Goal: Information Seeking & Learning: Learn about a topic

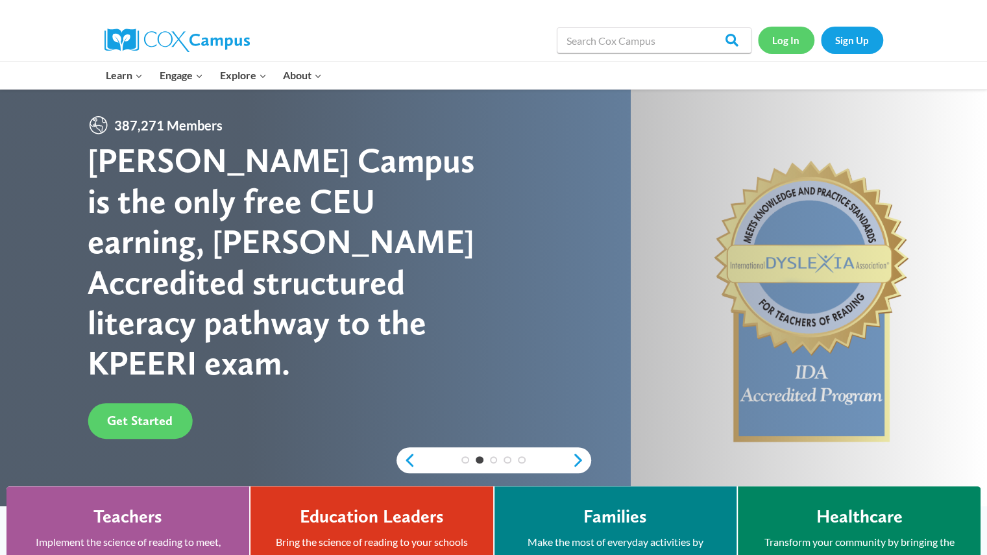
click at [778, 38] on link "Log In" at bounding box center [786, 40] width 56 height 27
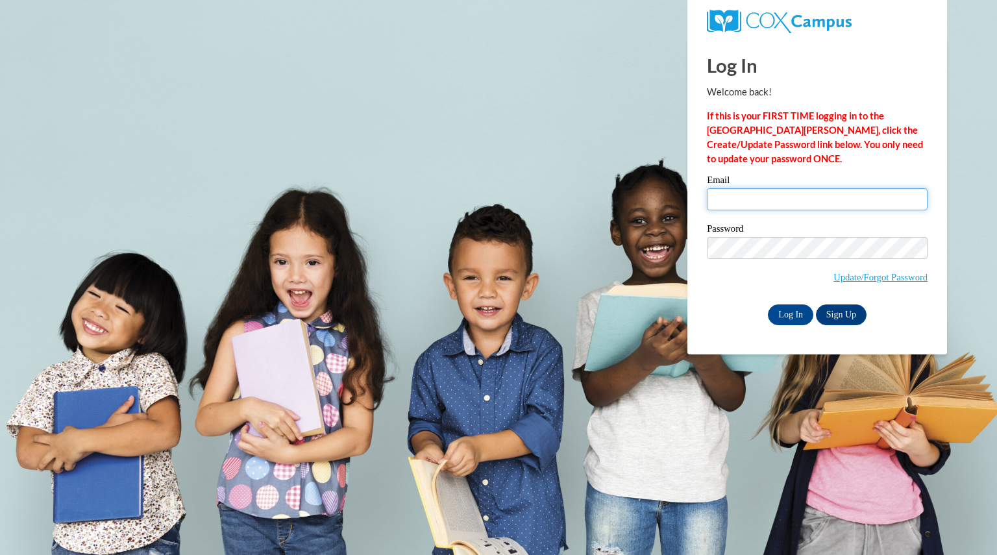
click at [769, 192] on input "Email" at bounding box center [817, 199] width 221 height 22
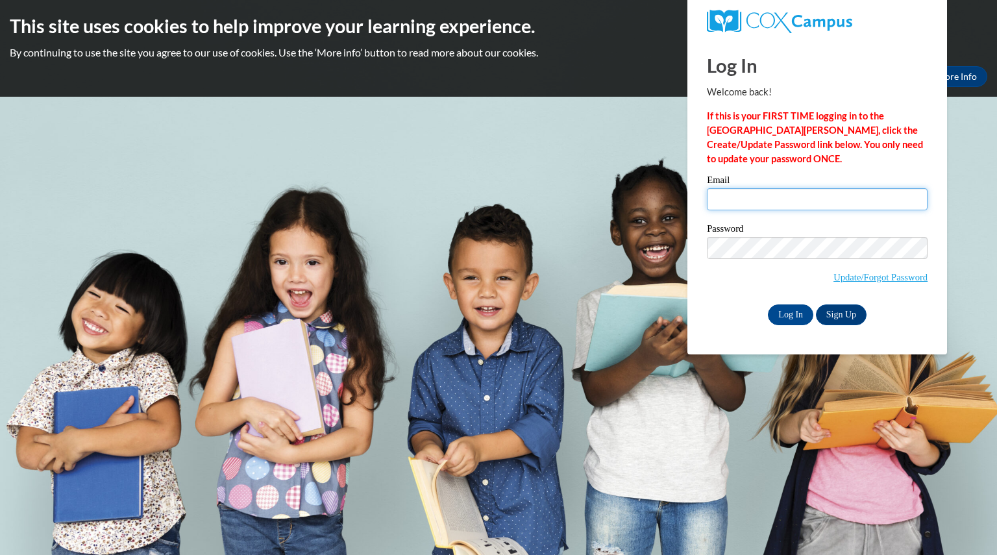
type input "[EMAIL_ADDRESS][DOMAIN_NAME]"
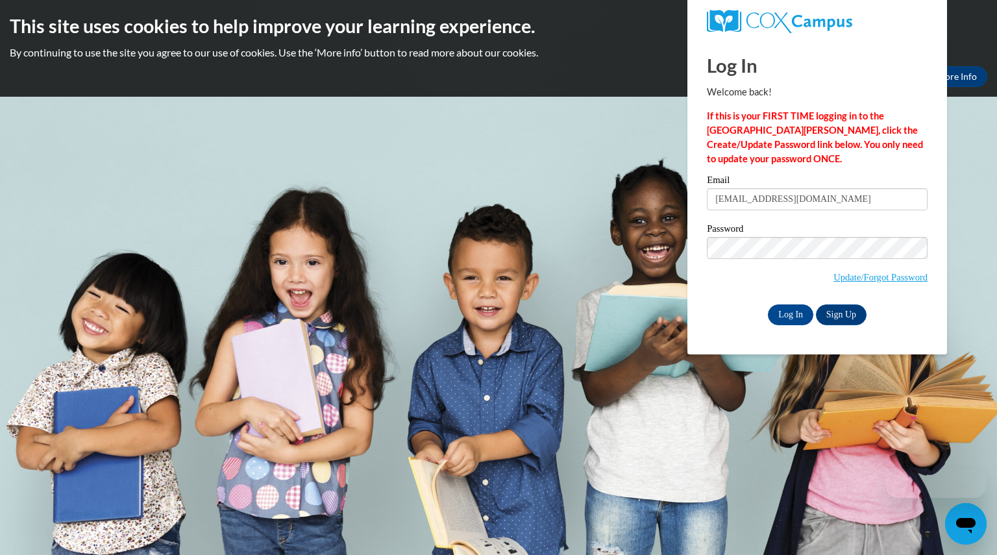
click at [715, 289] on span "Update/Forgot Password" at bounding box center [817, 264] width 221 height 54
click at [786, 313] on input "Log In" at bounding box center [790, 314] width 45 height 21
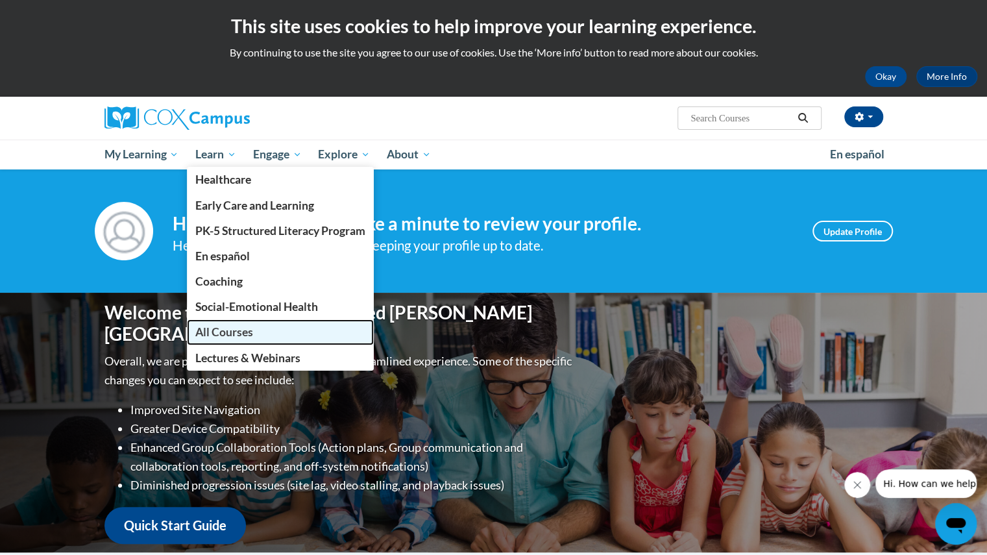
click at [230, 331] on span "All Courses" at bounding box center [224, 332] width 58 height 14
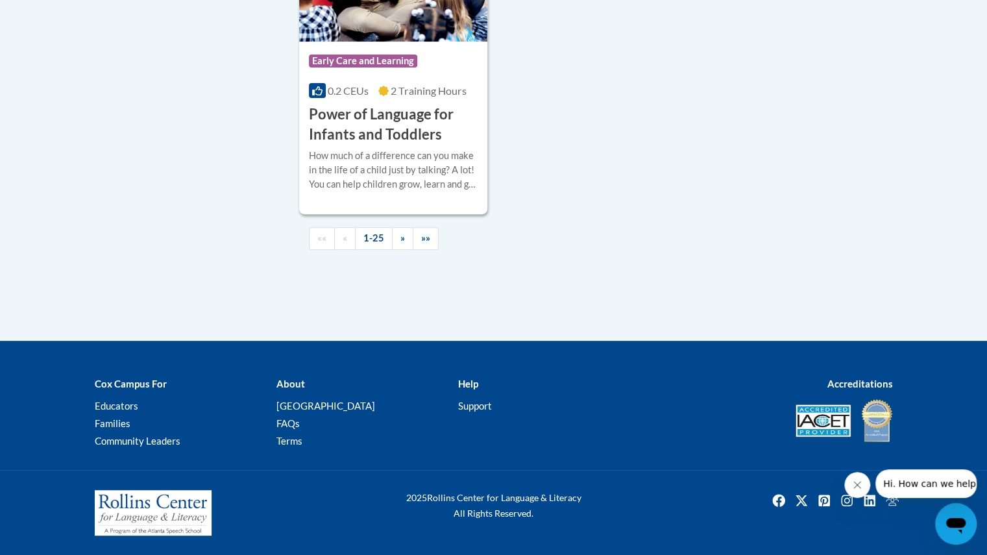
scroll to position [3217, 0]
click at [402, 235] on span "»" at bounding box center [402, 237] width 5 height 11
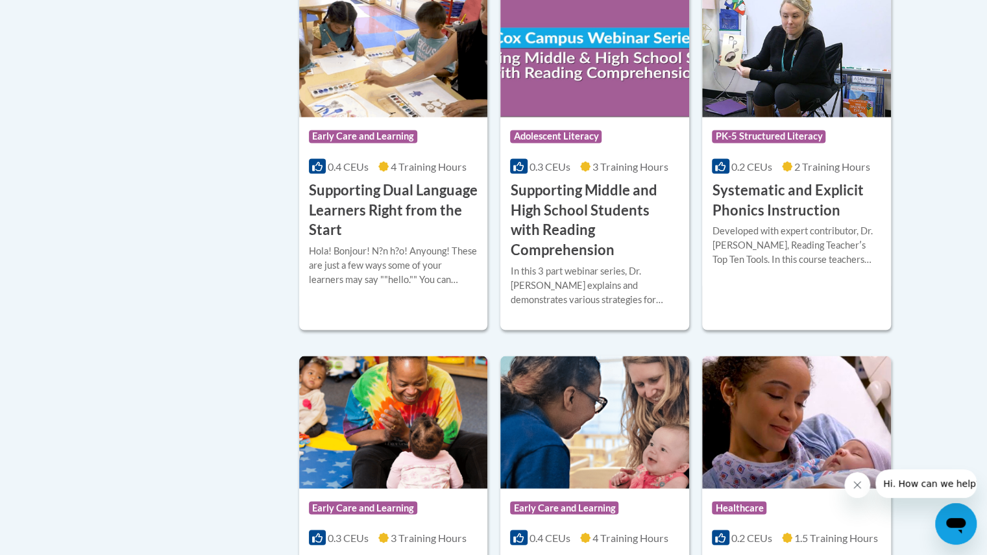
scroll to position [1296, 0]
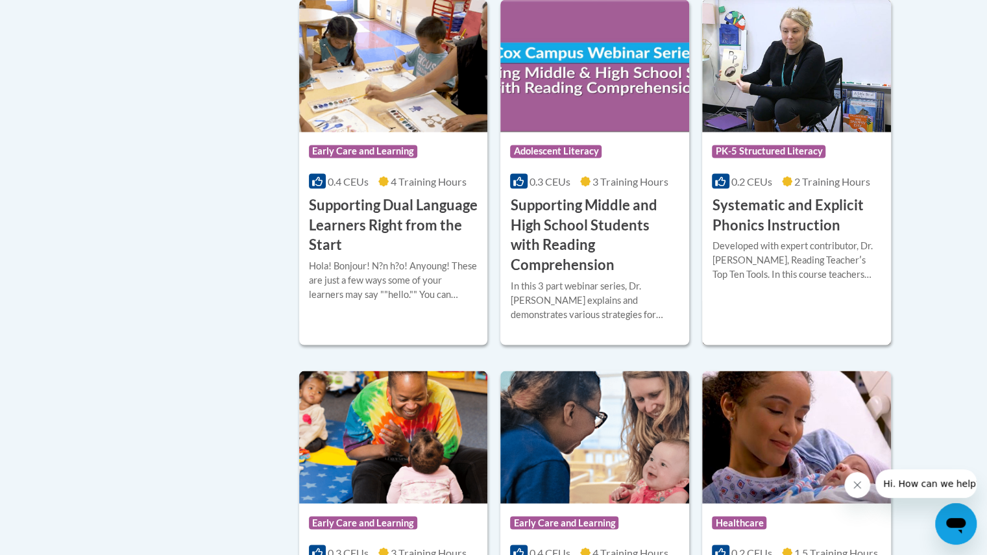
click at [800, 238] on div at bounding box center [796, 238] width 169 height 1
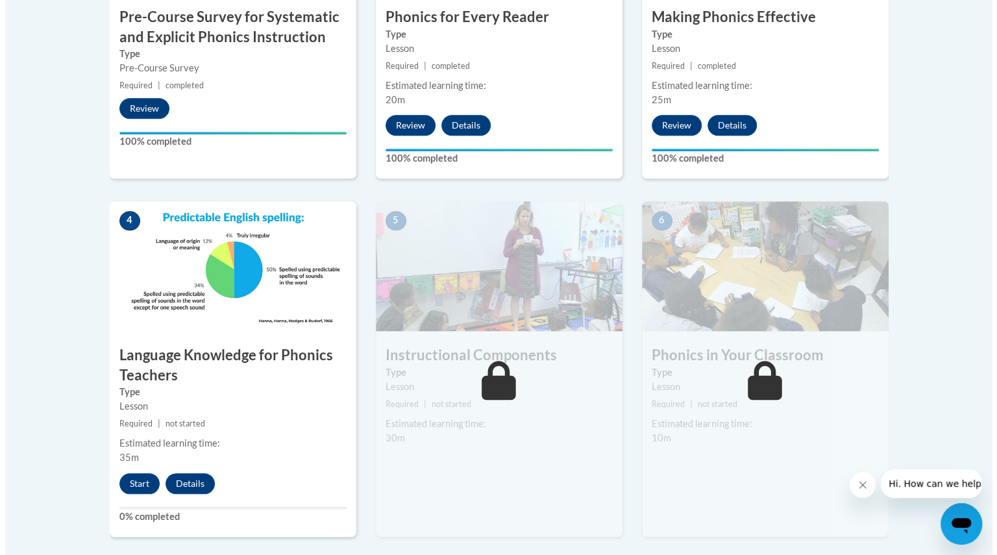
scroll to position [579, 0]
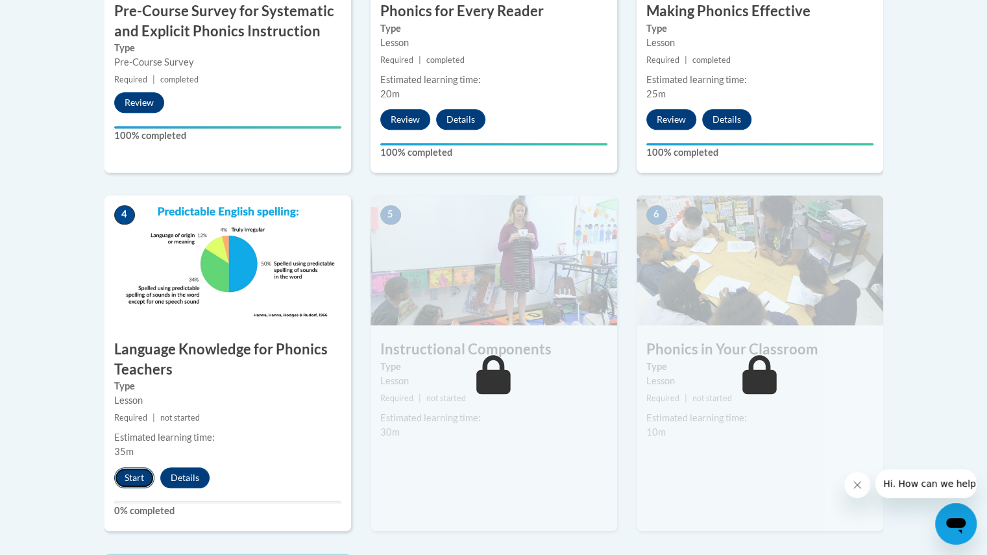
click at [137, 473] on button "Start" at bounding box center [134, 477] width 40 height 21
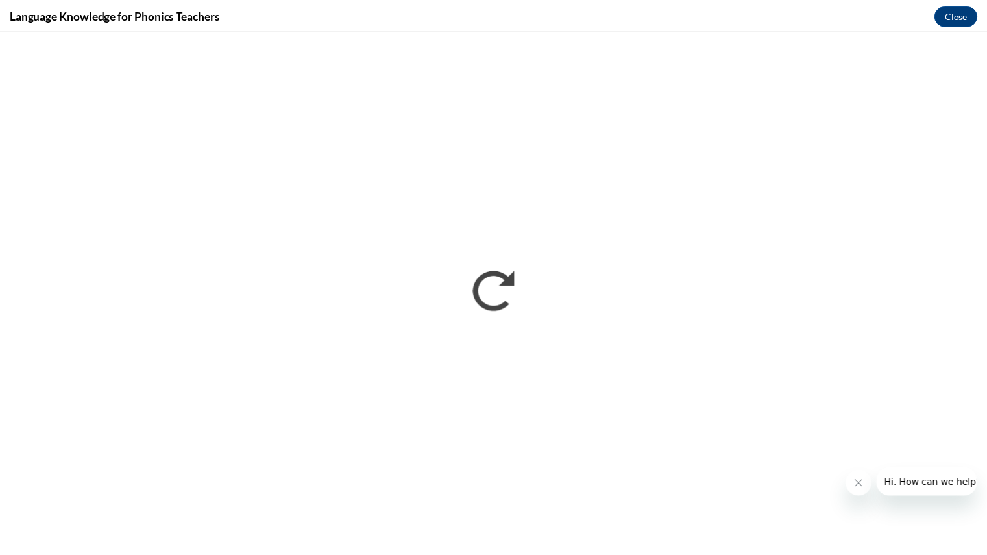
scroll to position [0, 0]
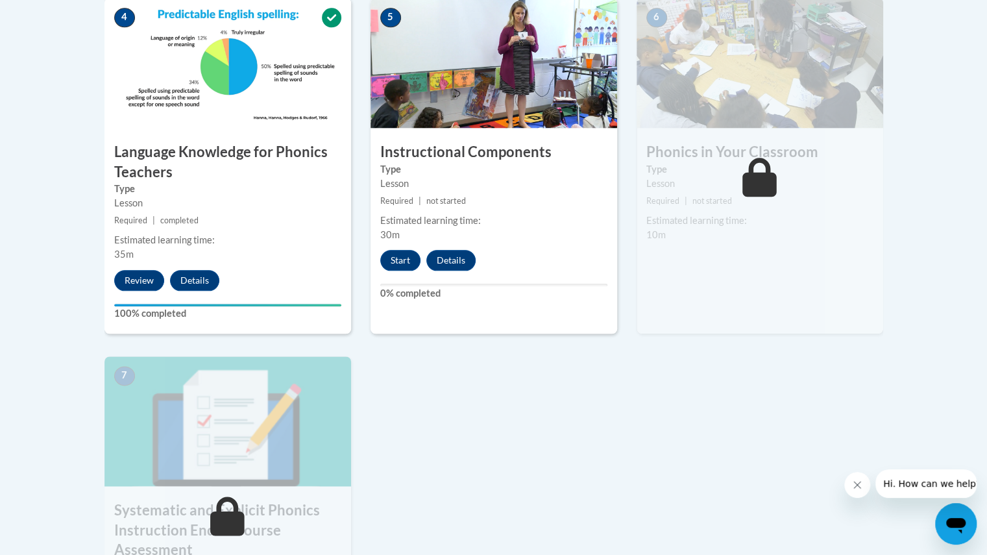
scroll to position [777, 0]
